Goal: Transaction & Acquisition: Obtain resource

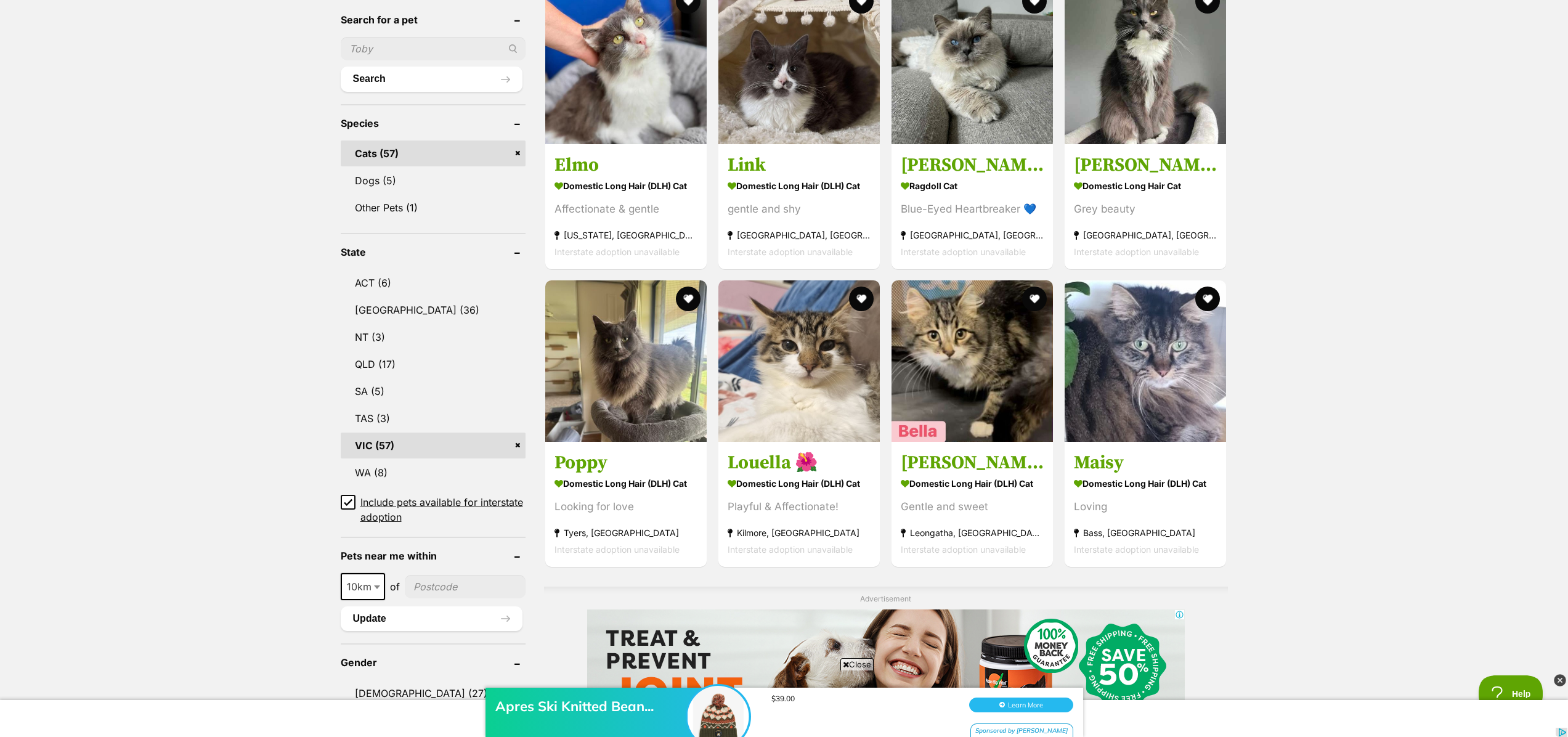
scroll to position [441, 0]
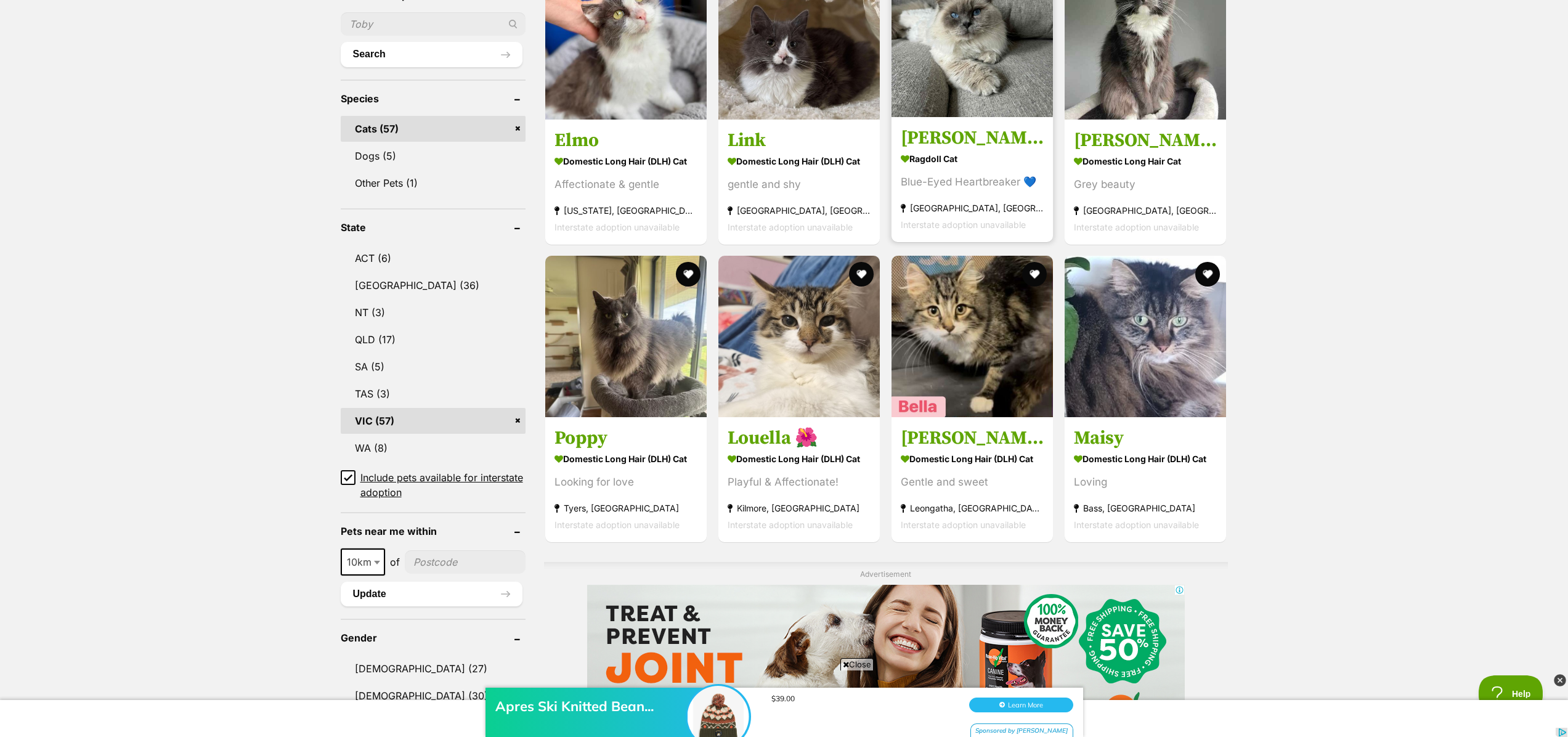
click at [976, 51] on img at bounding box center [972, 35] width 161 height 161
